Goal: Information Seeking & Learning: Learn about a topic

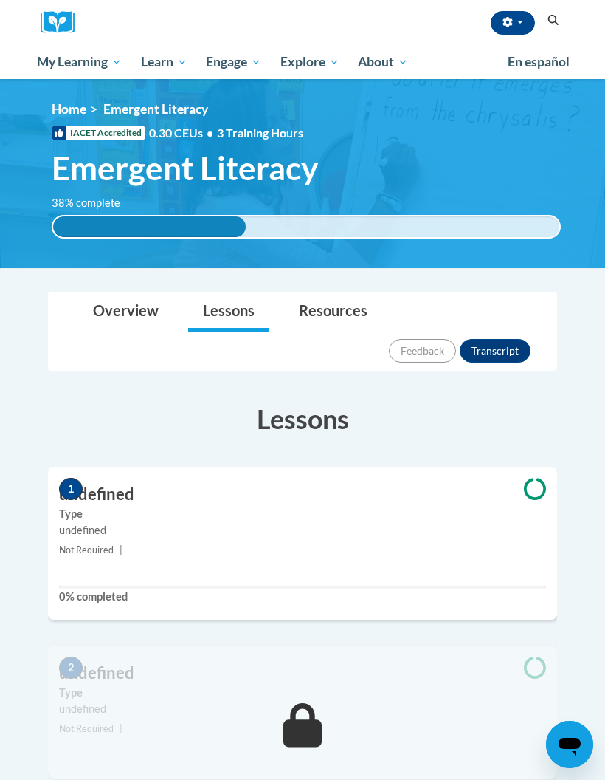
click at [277, 400] on h3 "Lessons" at bounding box center [302, 418] width 509 height 37
click at [527, 21] on button "button" at bounding box center [513, 23] width 44 height 24
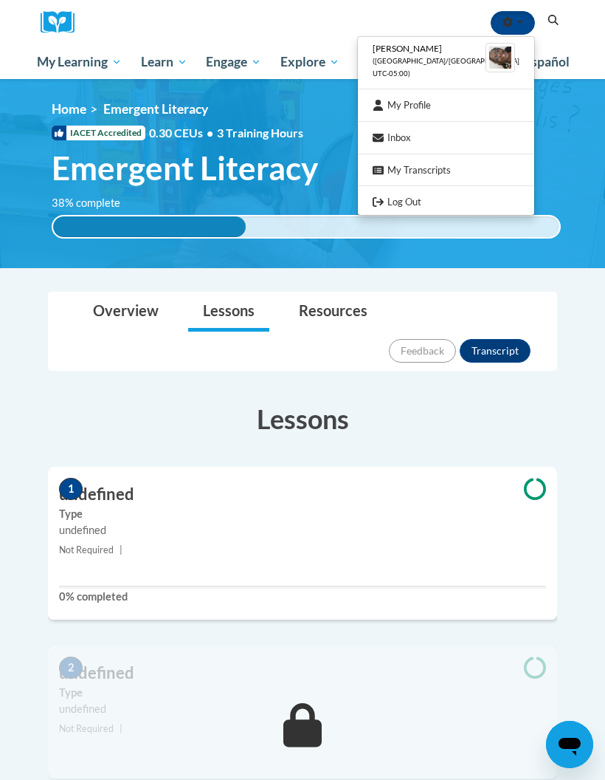
click at [576, 117] on div at bounding box center [302, 390] width 605 height 780
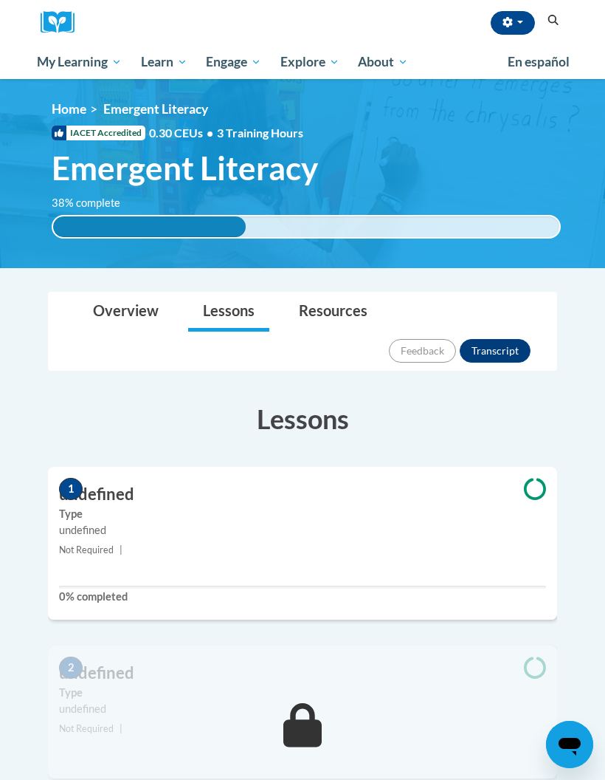
click at [0, 0] on span "My Course Progress" at bounding box center [0, 0] width 0 height 0
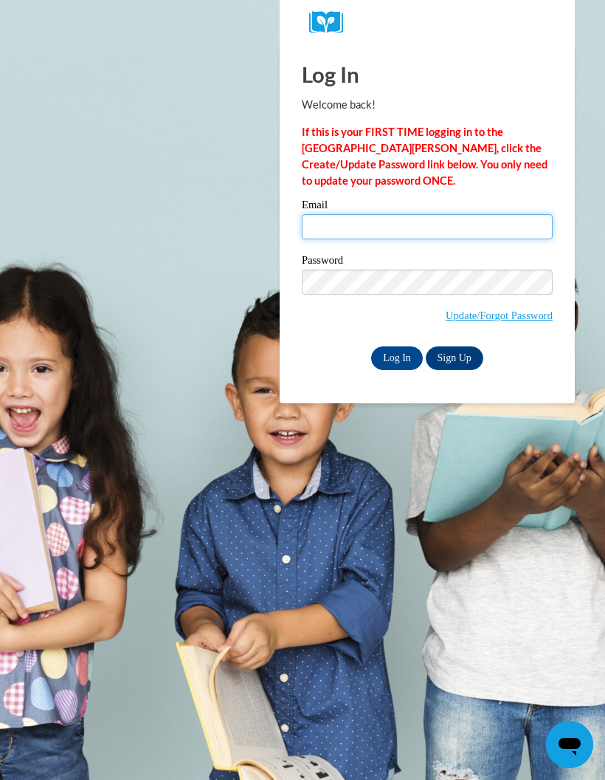
click at [331, 225] on input "Email" at bounding box center [427, 226] width 251 height 25
type input "[EMAIL_ADDRESS][DOMAIN_NAME]"
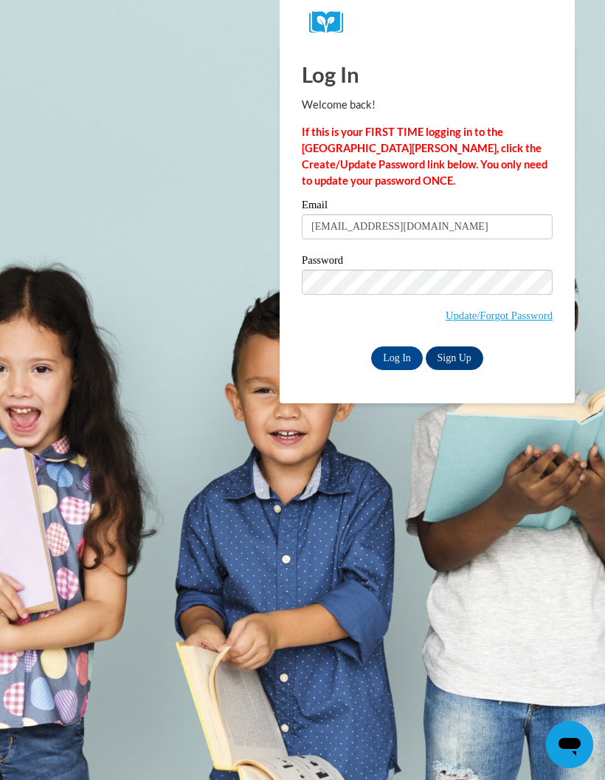
click at [406, 354] on input "Log In" at bounding box center [397, 358] width 52 height 24
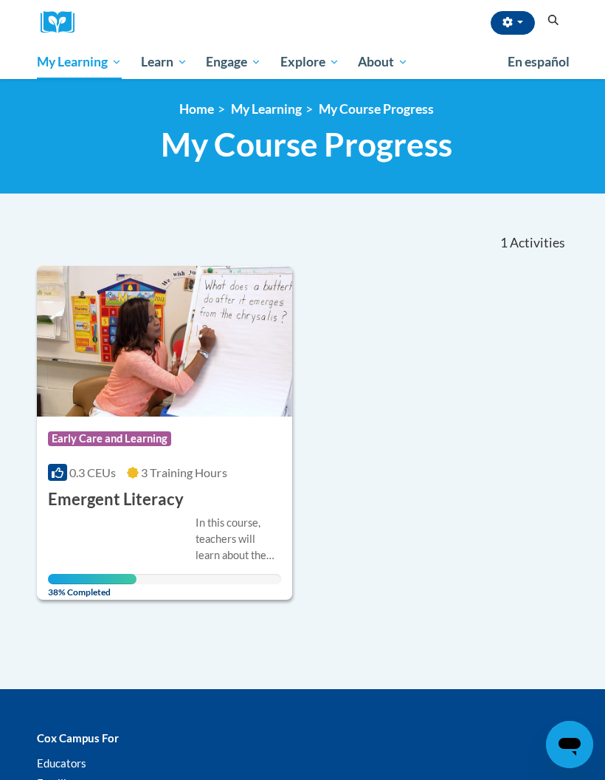
click at [107, 461] on div "Course Category: Early Care and Learning 0.3 CEUs 3 Training Hours COURSE Emerg…" at bounding box center [164, 463] width 255 height 94
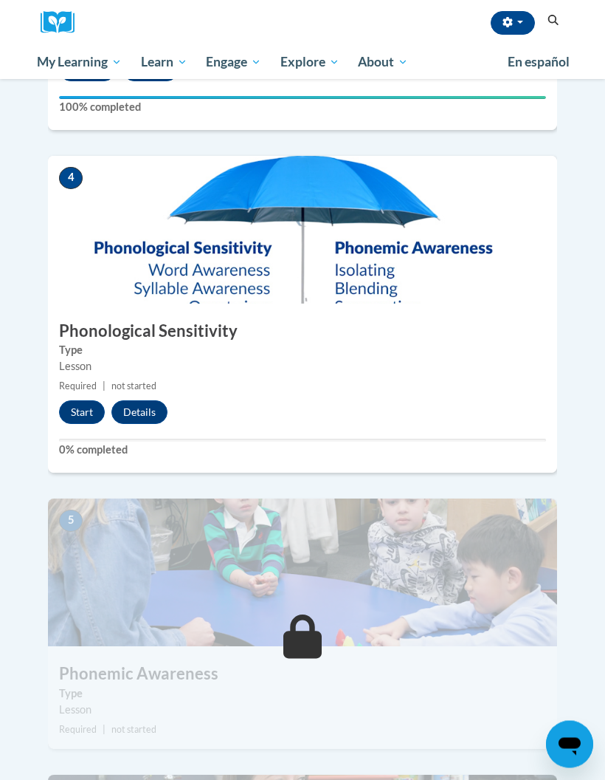
scroll to position [1327, 0]
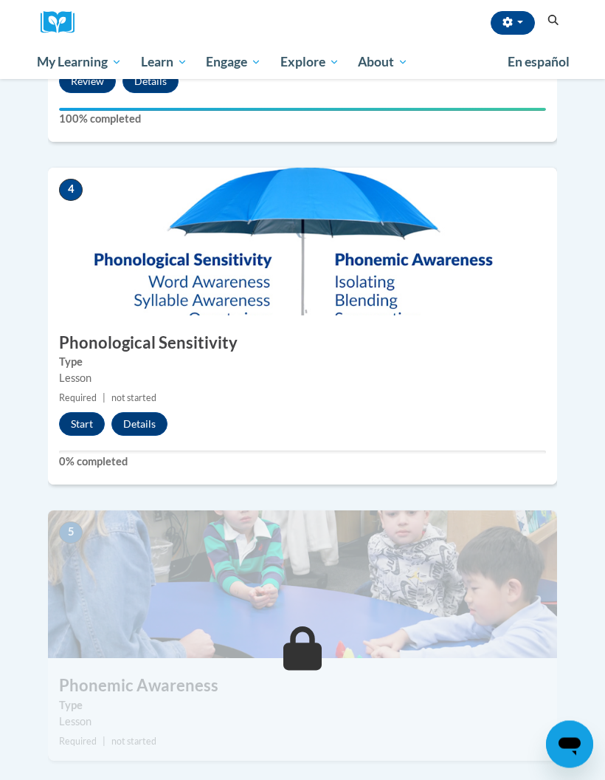
click at [74, 413] on button "Start" at bounding box center [82, 425] width 46 height 24
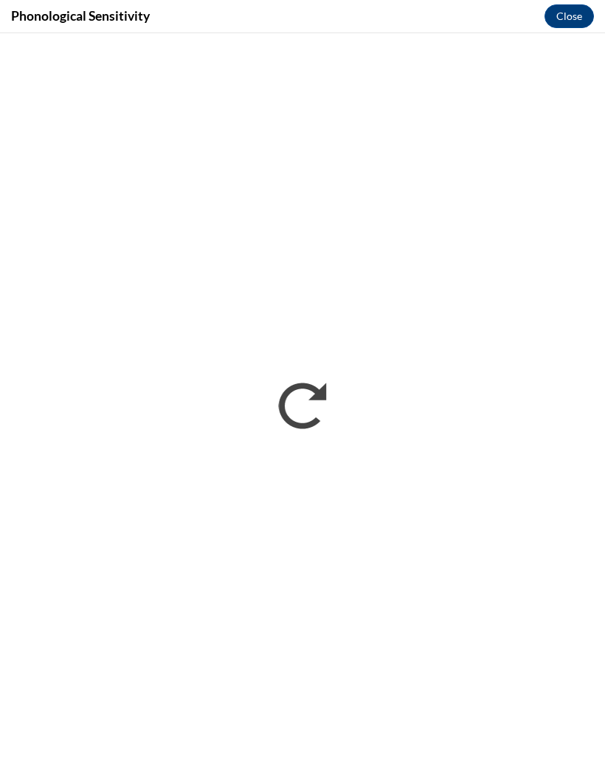
scroll to position [0, 0]
click at [580, 15] on button "Close" at bounding box center [569, 16] width 49 height 24
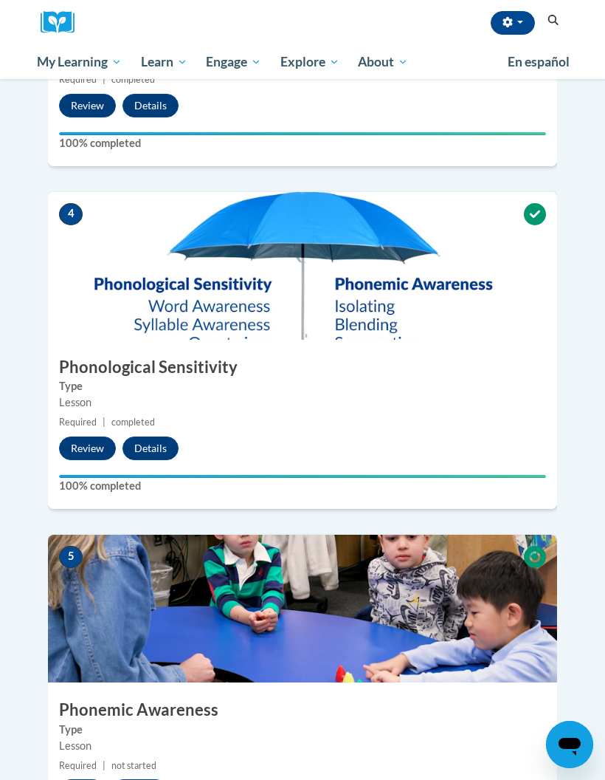
scroll to position [1302, 0]
